Goal: Transaction & Acquisition: Purchase product/service

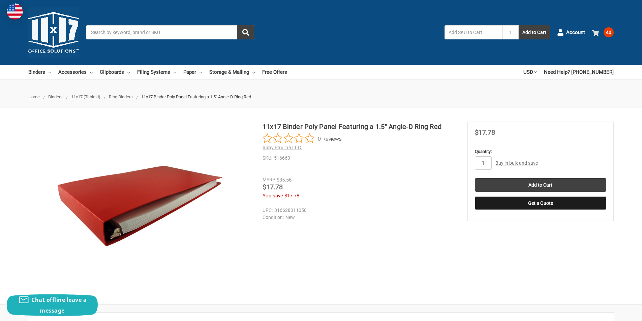
click at [609, 33] on span "40" at bounding box center [609, 32] width 10 height 10
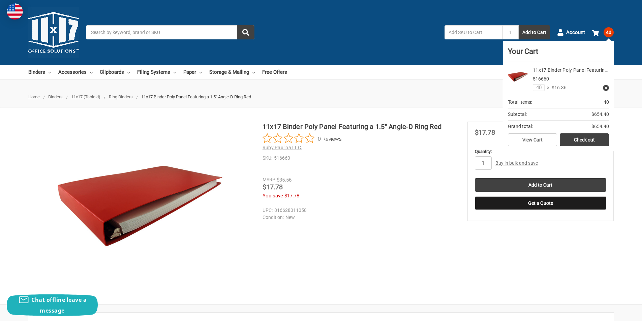
click at [398, 247] on div "11x17 Binder Poly Panel Featuring a 1.5" Angle-D Ring Red 0 Reviews Ruby Paulin…" at bounding box center [321, 206] width 642 height 169
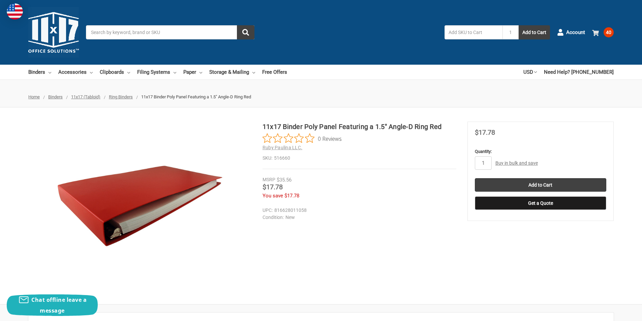
click at [607, 34] on span "40" at bounding box center [609, 32] width 10 height 10
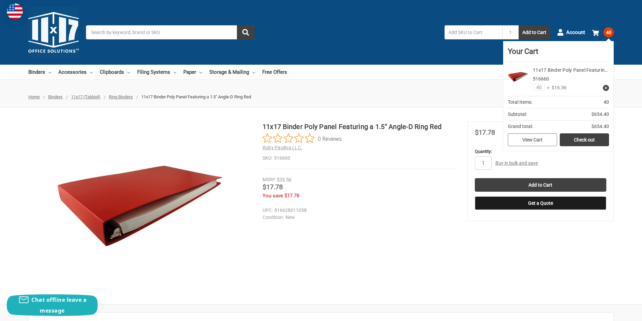
click at [539, 141] on link "View Cart" at bounding box center [532, 139] width 49 height 13
